Goal: Ask a question

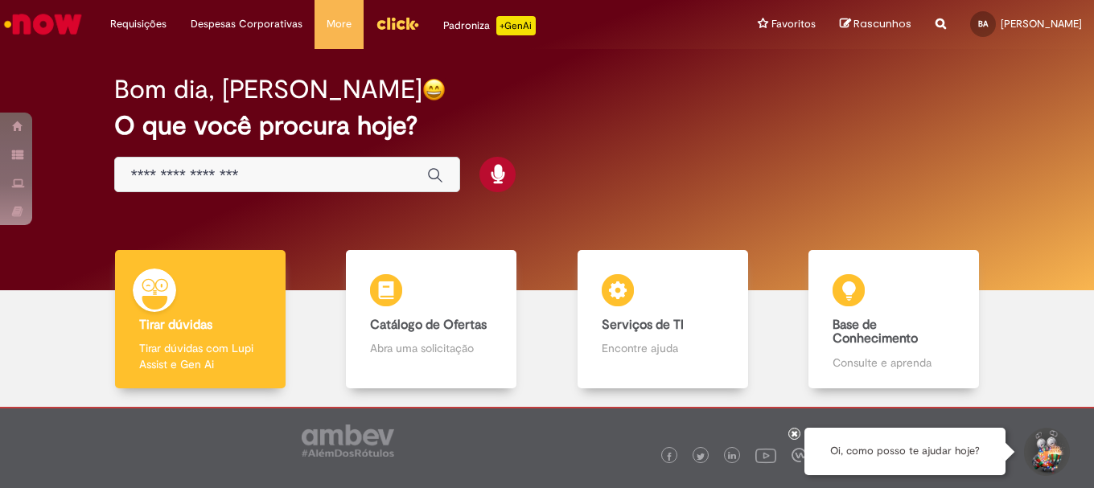
click at [362, 163] on div "Global" at bounding box center [287, 175] width 347 height 36
click at [313, 165] on div "Global" at bounding box center [287, 175] width 347 height 36
drag, startPoint x: 313, startPoint y: 165, endPoint x: 374, endPoint y: 185, distance: 64.4
click at [344, 186] on div "Global" at bounding box center [287, 175] width 347 height 36
click at [434, 171] on icon "Enviar pesquisa" at bounding box center [435, 175] width 16 height 16
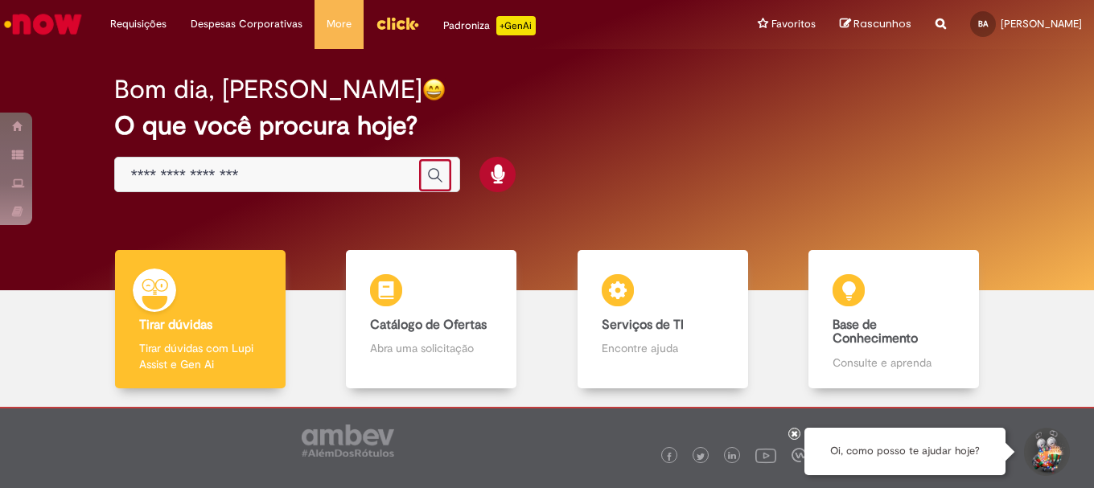
click at [325, 177] on input "Basta digitar aqui" at bounding box center [271, 175] width 281 height 18
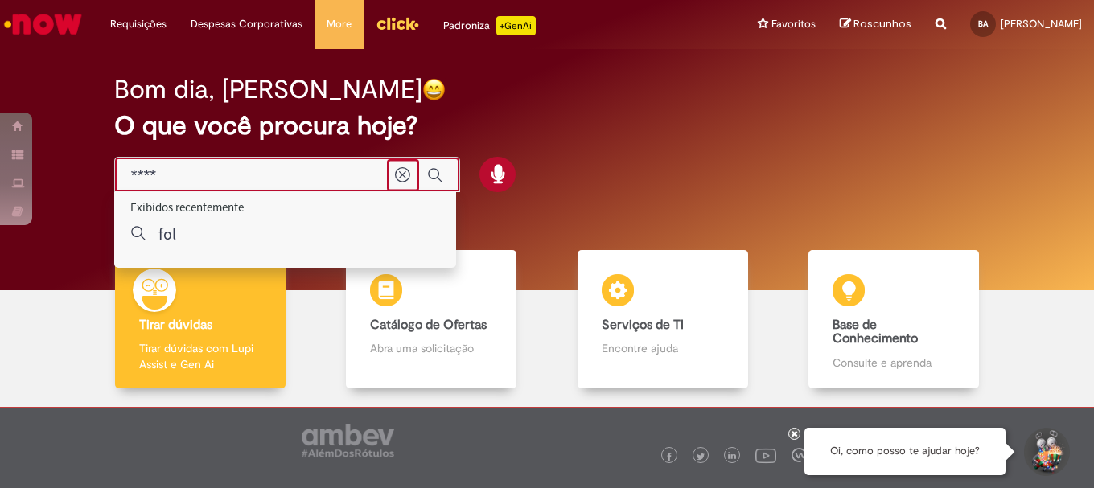
type input "*****"
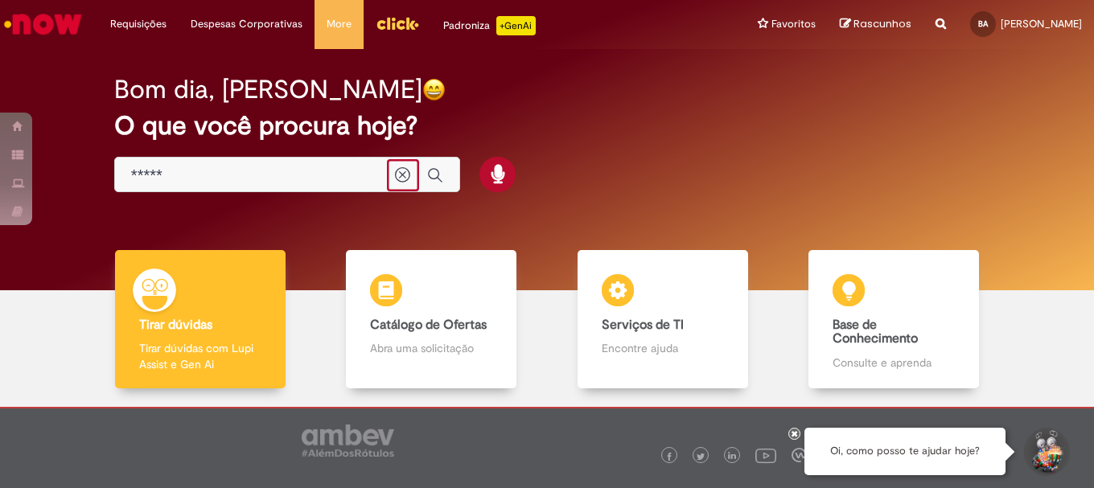
click at [368, 179] on div "Bom dia, [PERSON_NAME] O que você procura hoje?" at bounding box center [547, 134] width 922 height 137
